Goal: Information Seeking & Learning: Learn about a topic

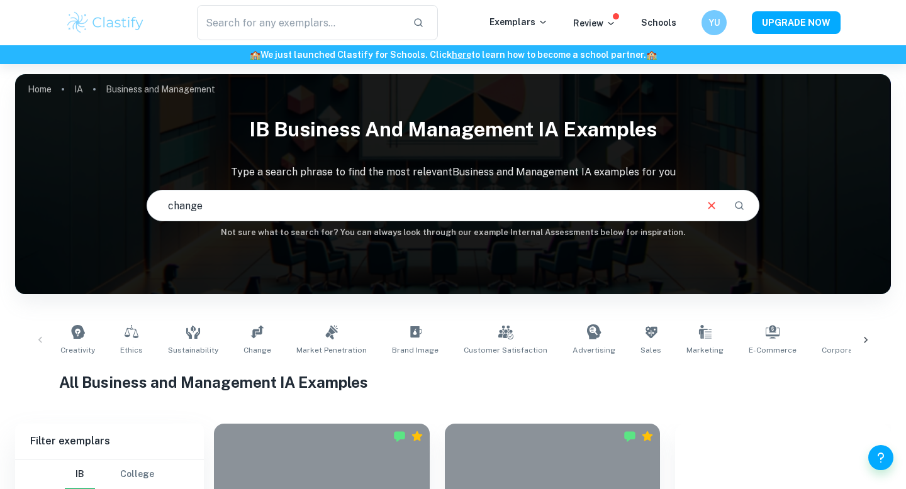
type input "change"
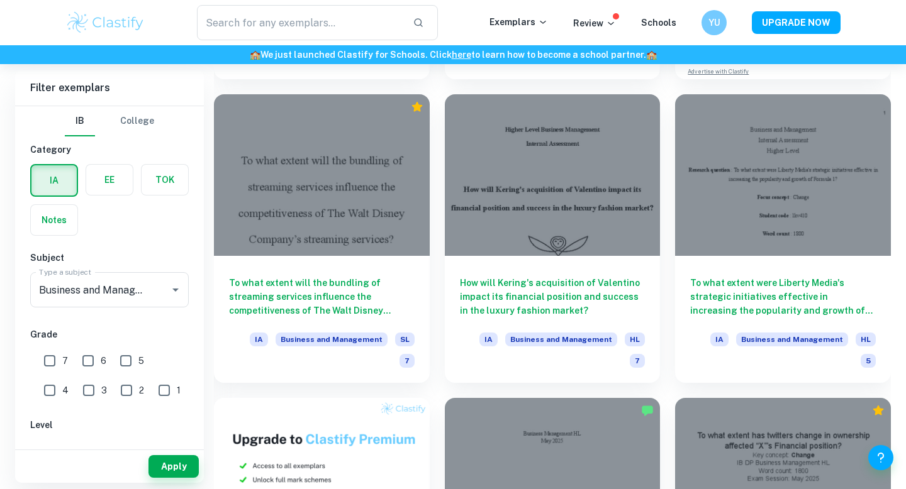
scroll to position [635, 0]
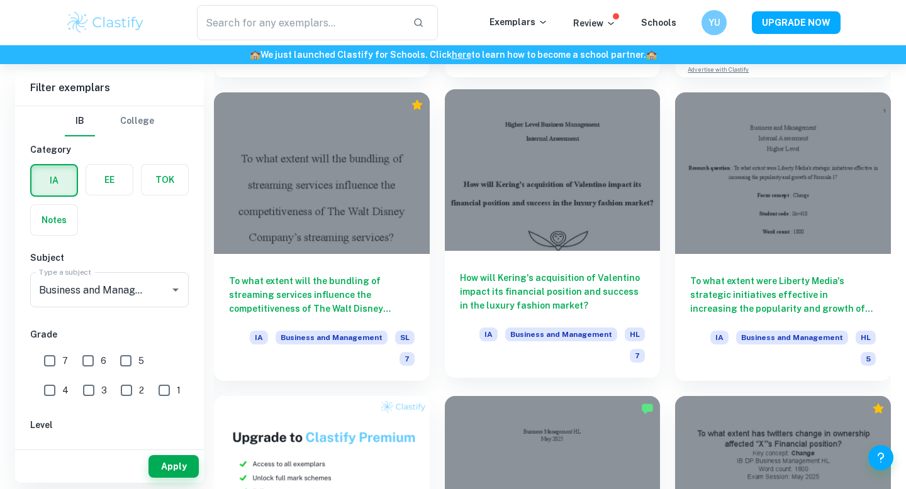
click at [564, 251] on div "How will Kering's acquisition of Valentino impact its financial position and su…" at bounding box center [553, 314] width 216 height 127
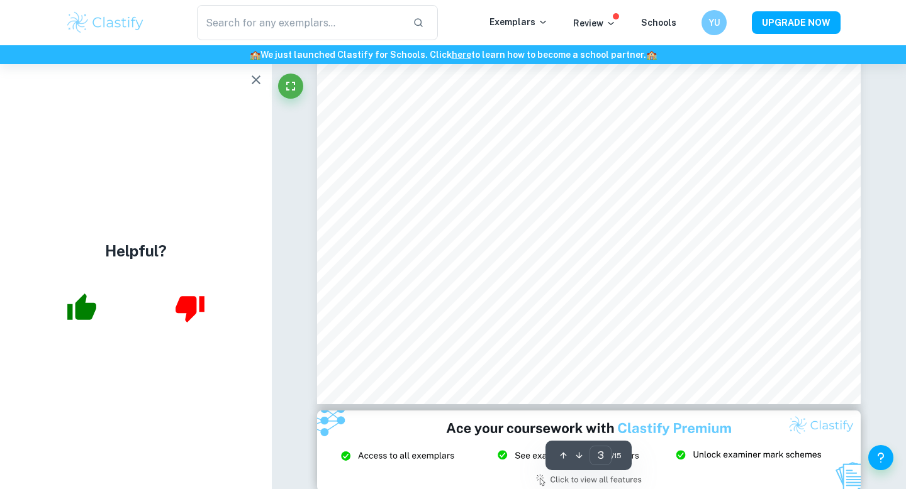
scroll to position [2197, 0]
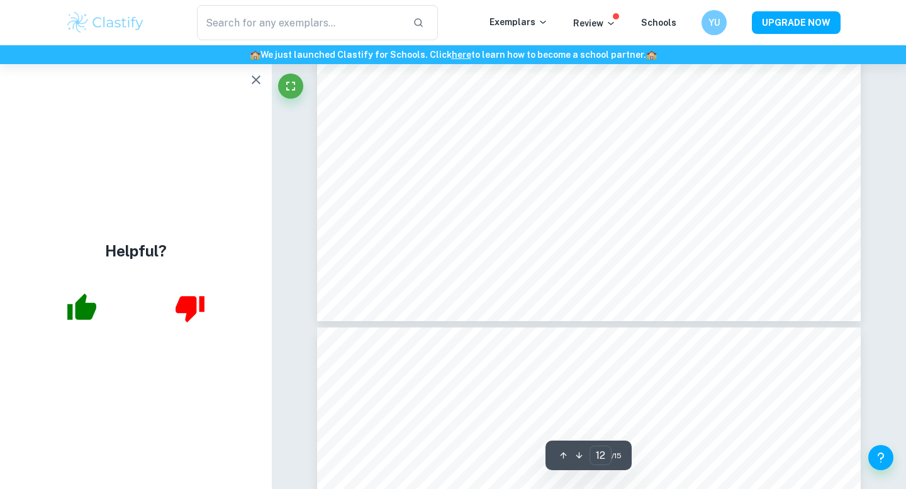
type input "13"
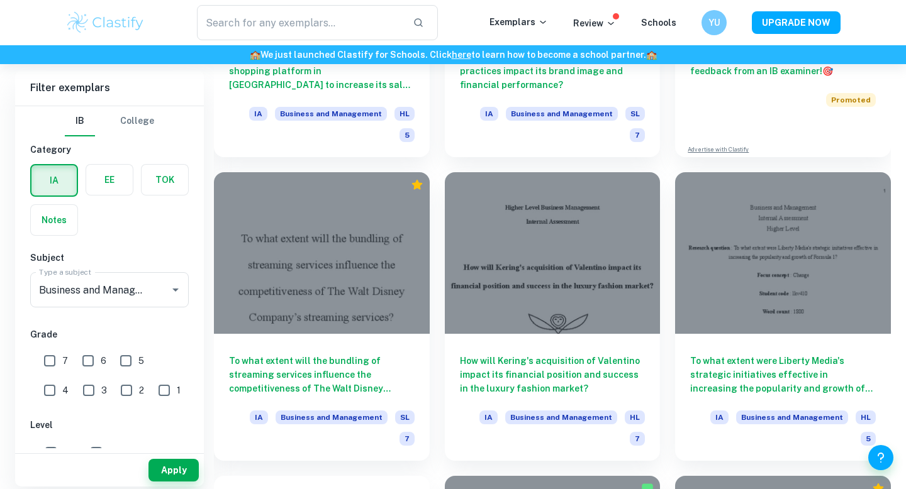
scroll to position [610, 0]
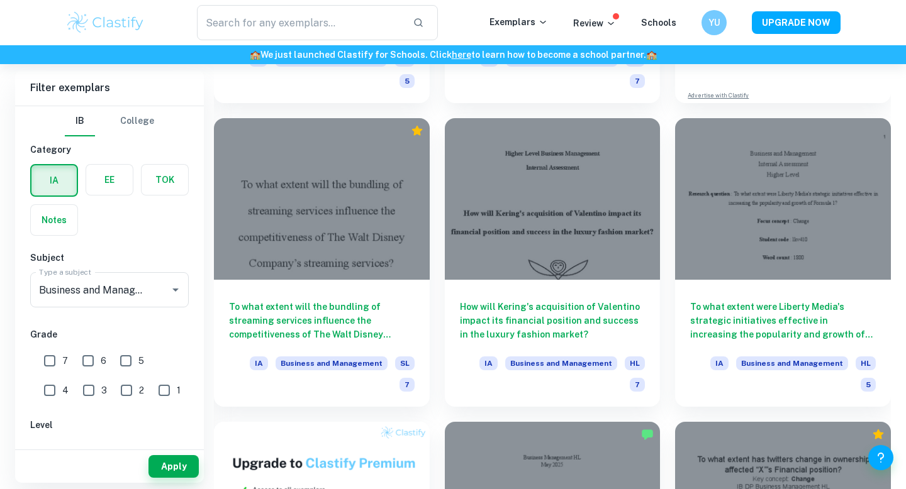
click at [345, 300] on h6 "To what extent will the bundling of streaming services influence the competitiv…" at bounding box center [322, 321] width 186 height 42
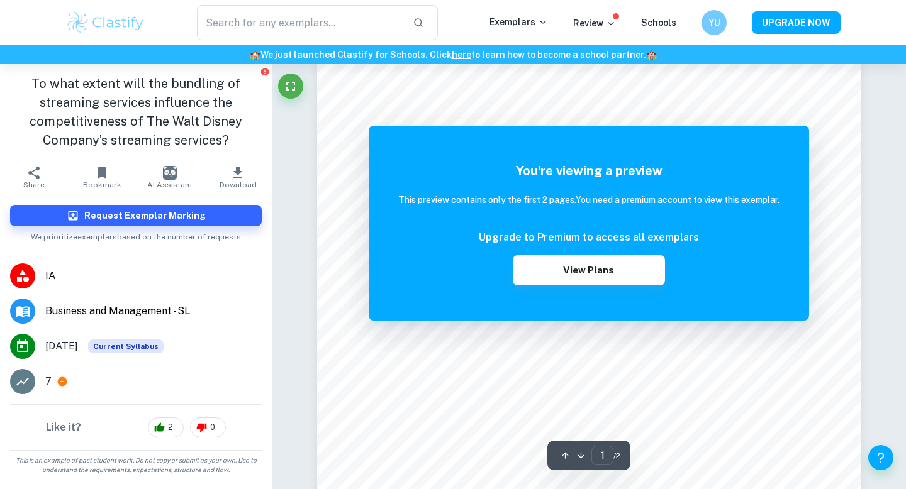
scroll to position [78, 0]
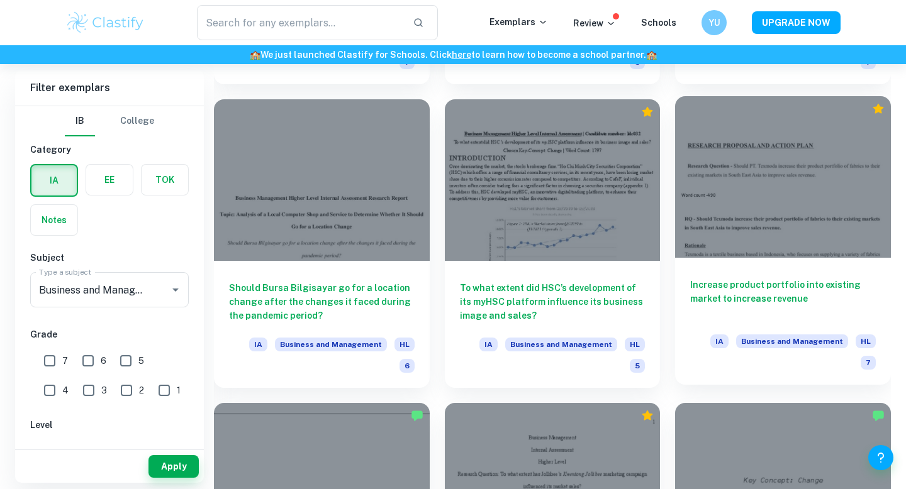
scroll to position [1543, 0]
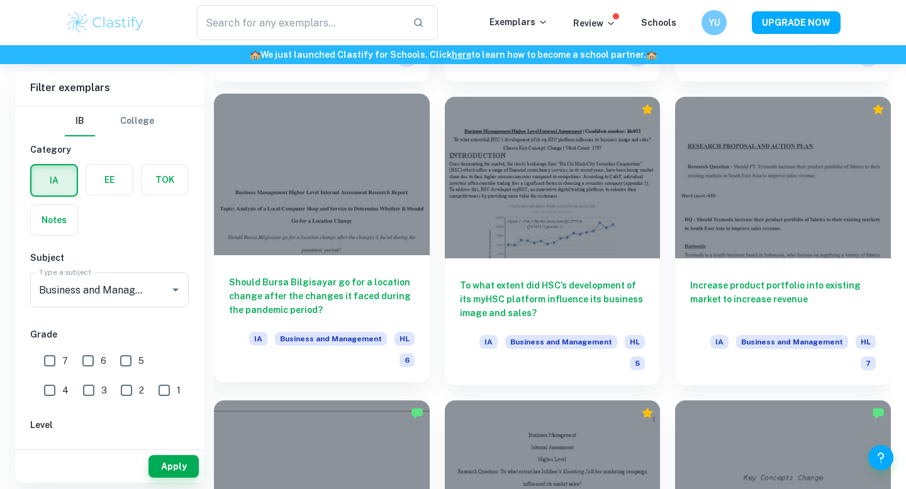
click at [306, 276] on h6 "Should Bursa Bilgisayar go for a location change after the changes it faced dur…" at bounding box center [322, 297] width 186 height 42
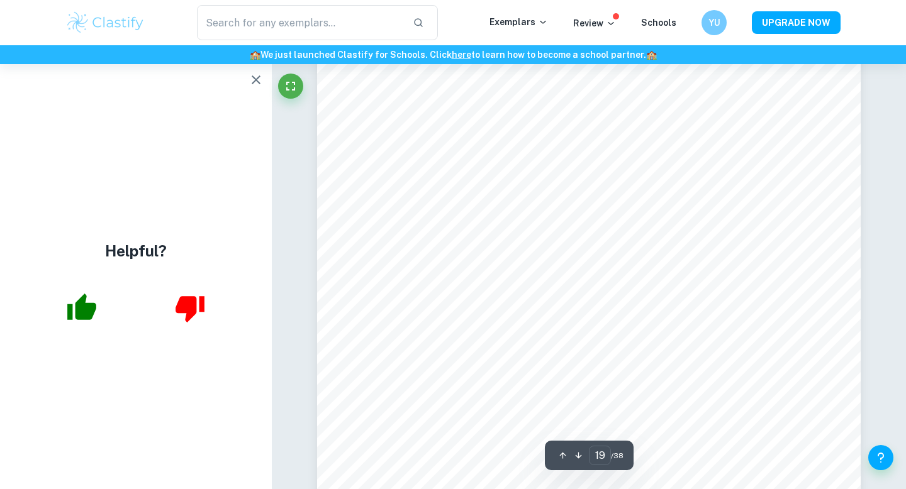
scroll to position [14442, 0]
type input "19"
